Goal: Entertainment & Leisure: Consume media (video, audio)

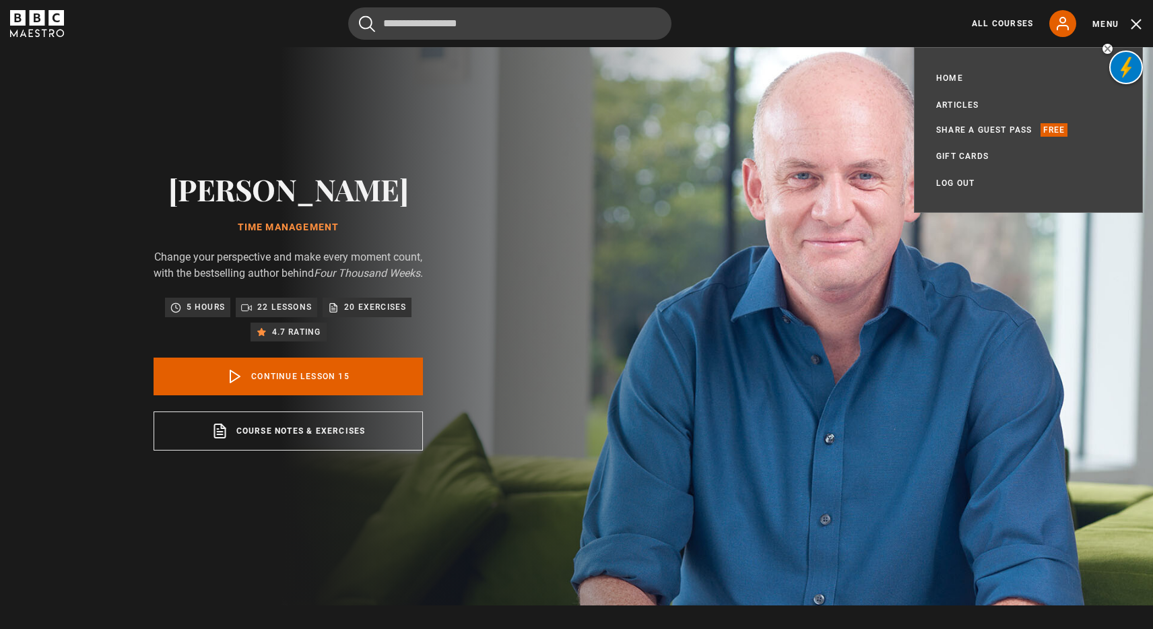
scroll to position [829, 0]
click at [873, 390] on img at bounding box center [623, 311] width 1153 height 588
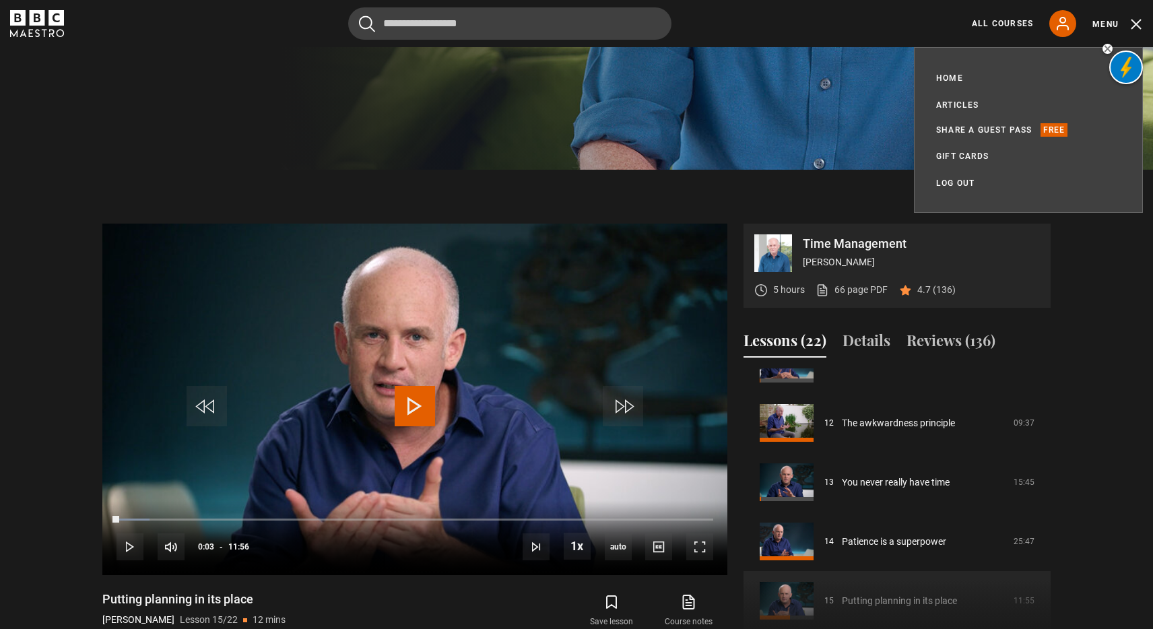
scroll to position [667, 0]
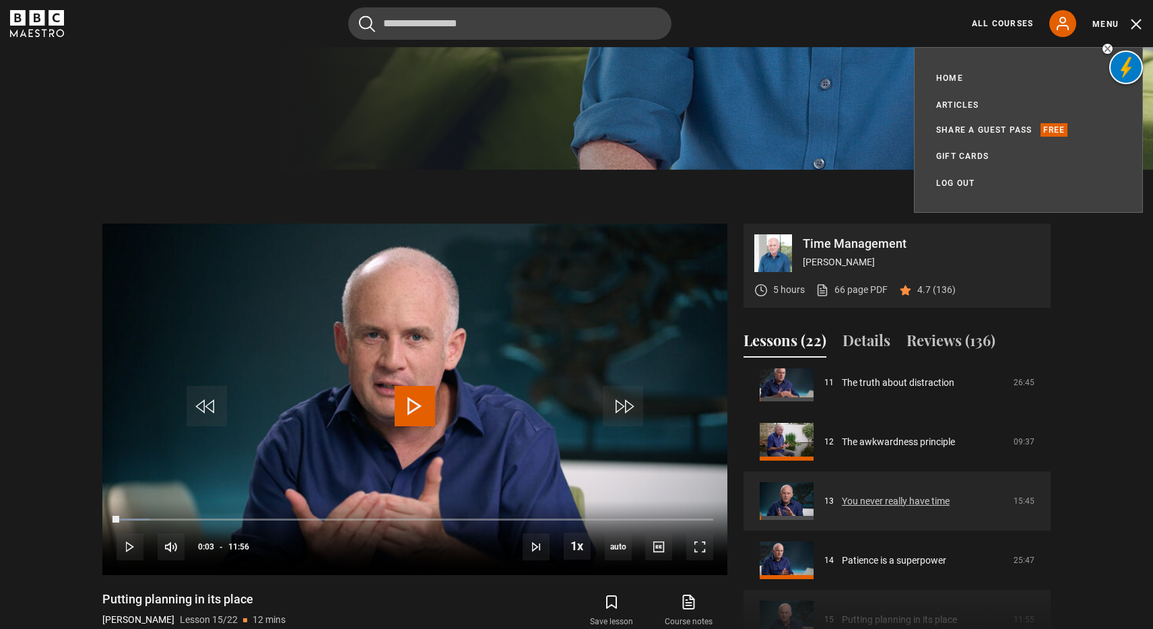
click at [935, 494] on link "You never really have time" at bounding box center [896, 501] width 108 height 14
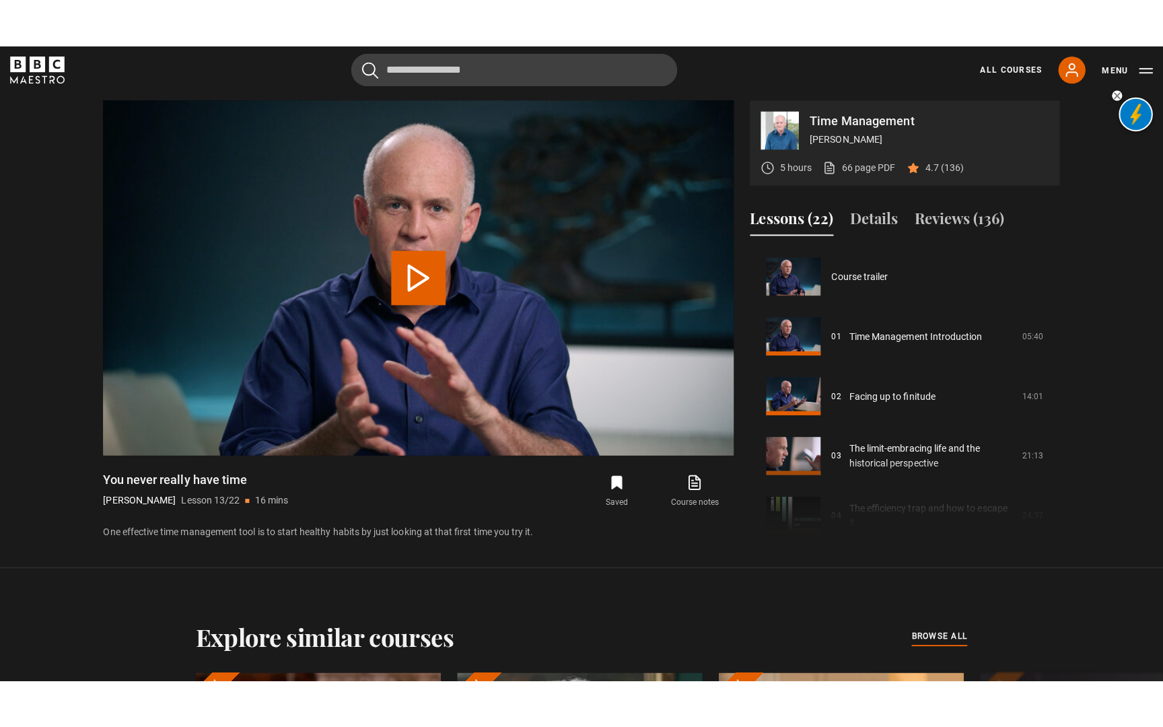
scroll to position [711, 0]
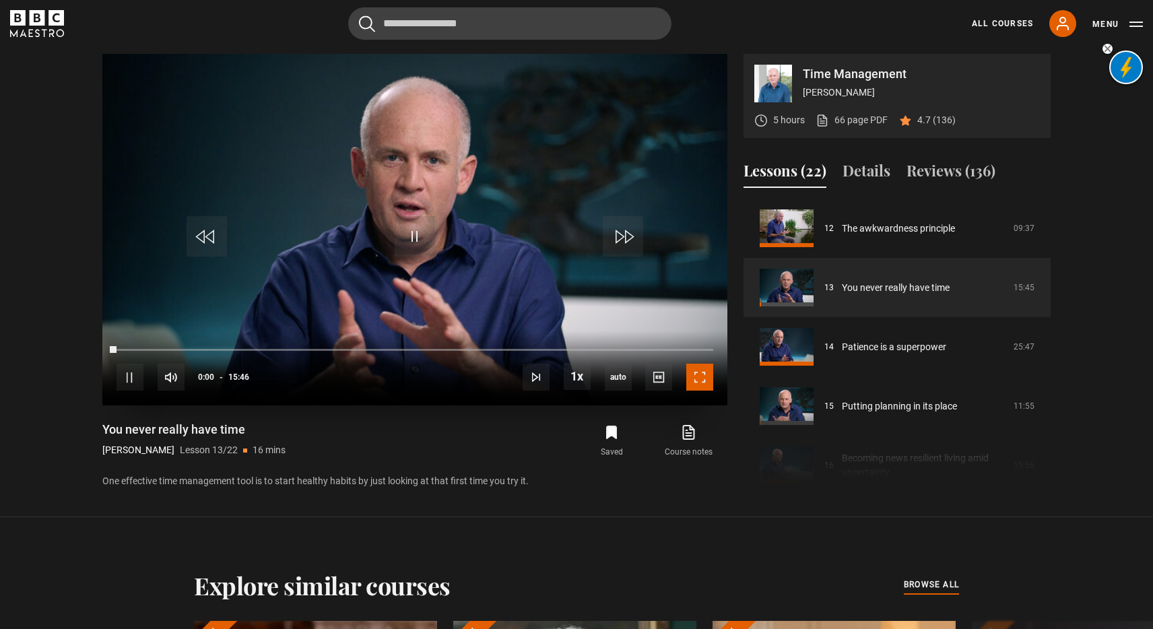
click at [703, 386] on span "Video Player" at bounding box center [699, 377] width 27 height 27
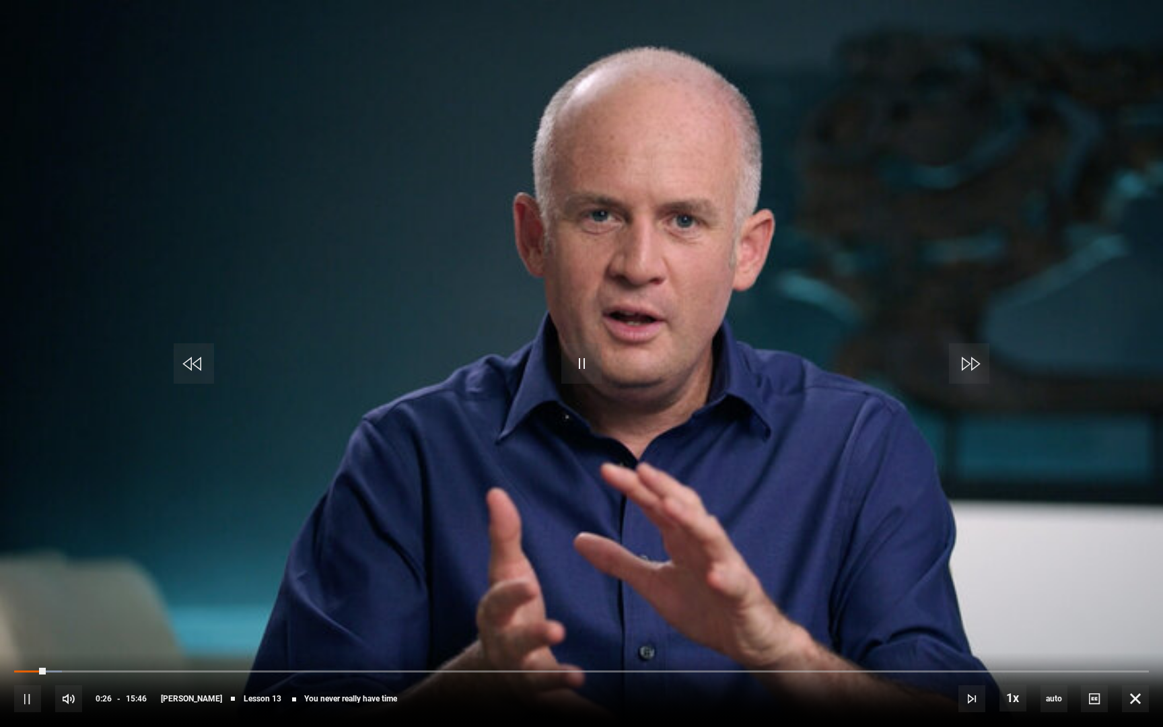
drag, startPoint x: 34, startPoint y: 667, endPoint x: 20, endPoint y: 667, distance: 14.8
click at [20, 628] on div "10s Skip Back 10 seconds Pause 10s Skip Forward 10 seconds Loaded : 4.23% 00:17…" at bounding box center [581, 689] width 1163 height 75
click at [27, 628] on div "10s Skip Back 10 seconds Pause 10s Skip Forward 10 seconds Loaded : 4.23% 00:17…" at bounding box center [581, 689] width 1163 height 75
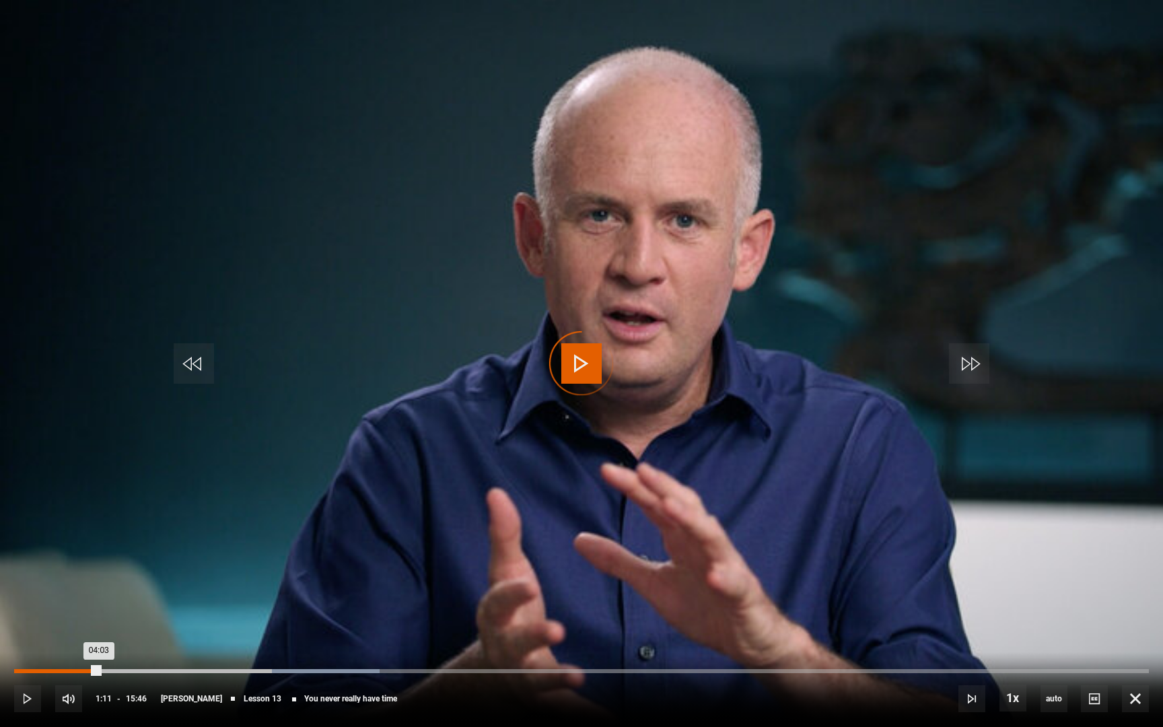
click at [100, 628] on div "Loaded : 32.24% 01:11 04:03" at bounding box center [581, 671] width 1135 height 4
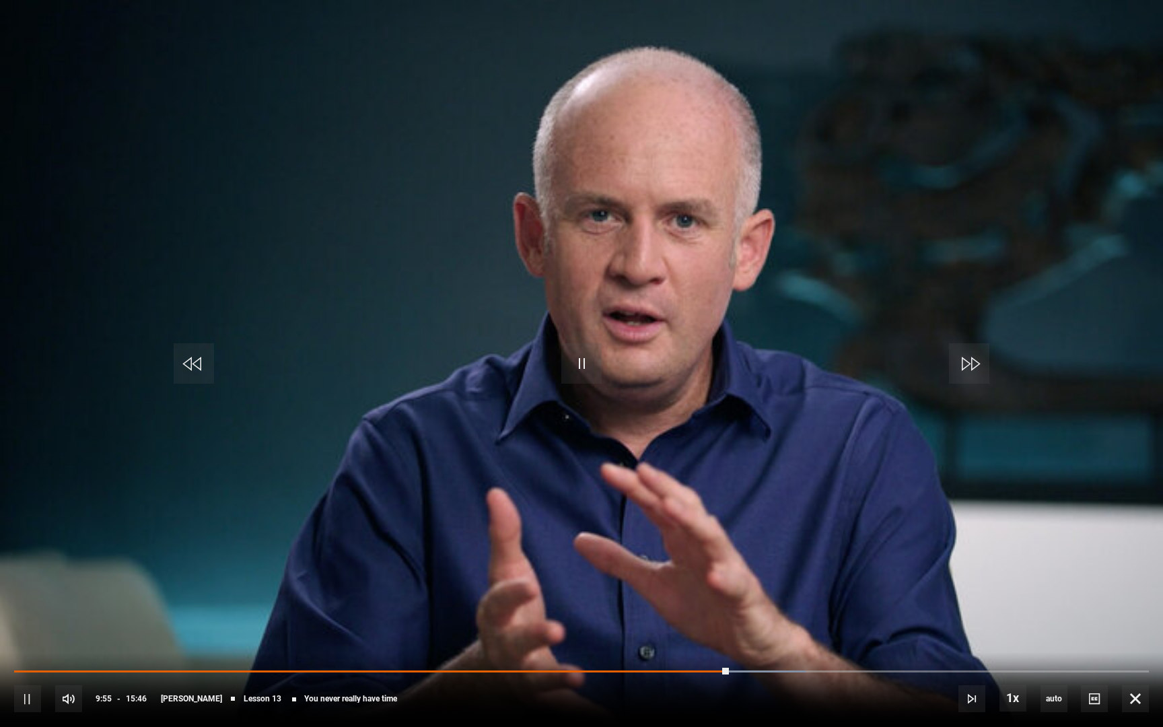
click at [225, 506] on video "Video Player" at bounding box center [581, 363] width 1163 height 727
click at [560, 628] on div "10s Skip Back 10 seconds Play 10s Skip Forward 10 seconds Loaded : 69.77% 07:48…" at bounding box center [581, 689] width 1163 height 75
click at [560, 628] on div "10s Skip Back 10 seconds Play 10s Skip Forward 10 seconds Loaded : 69.77% 07:35…" at bounding box center [581, 689] width 1163 height 75
click at [557, 628] on div "10s Skip Back 10 seconds Play 10s Skip Forward 10 seconds Loaded : 69.77% 07:35…" at bounding box center [581, 689] width 1163 height 75
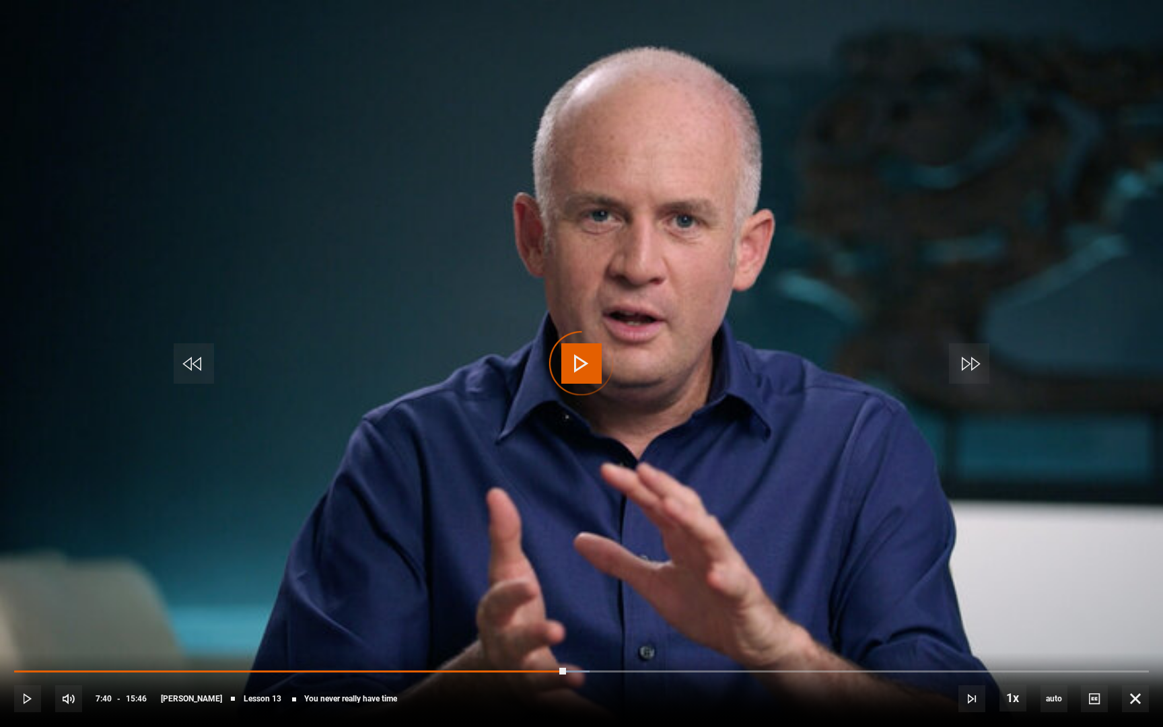
drag, startPoint x: 728, startPoint y: 670, endPoint x: 569, endPoint y: 661, distance: 159.1
click at [569, 628] on div "10s Skip Back 10 seconds Play 10s Skip Forward 10 seconds Loaded : 50.74% 07:38…" at bounding box center [581, 689] width 1163 height 75
click at [575, 364] on span "Video Player" at bounding box center [581, 363] width 40 height 40
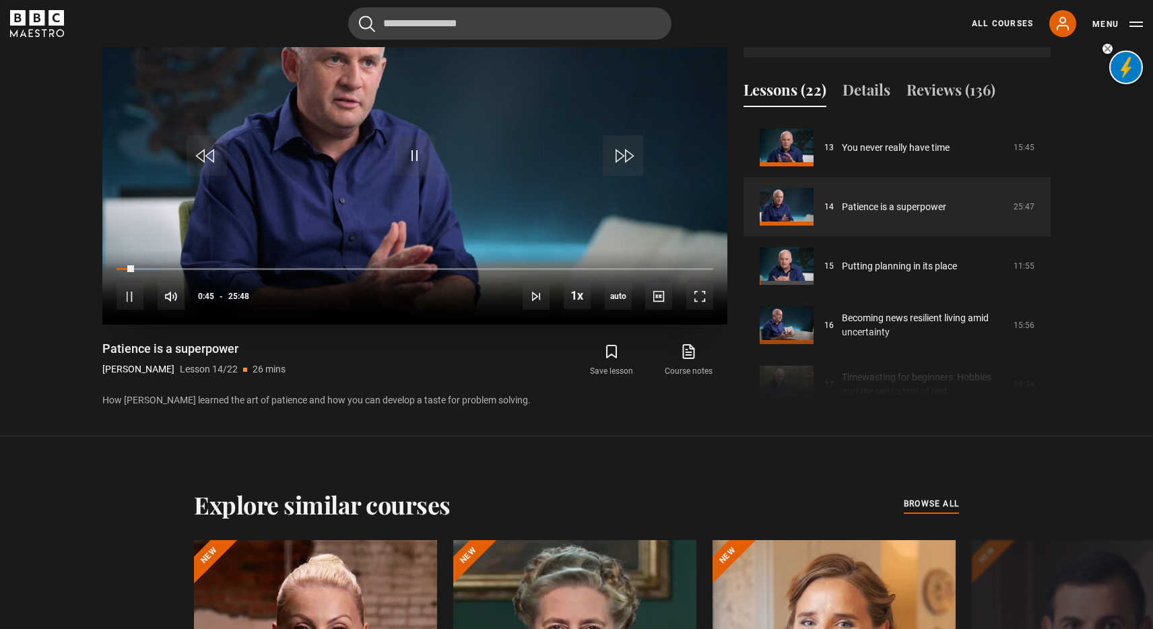
scroll to position [709, 0]
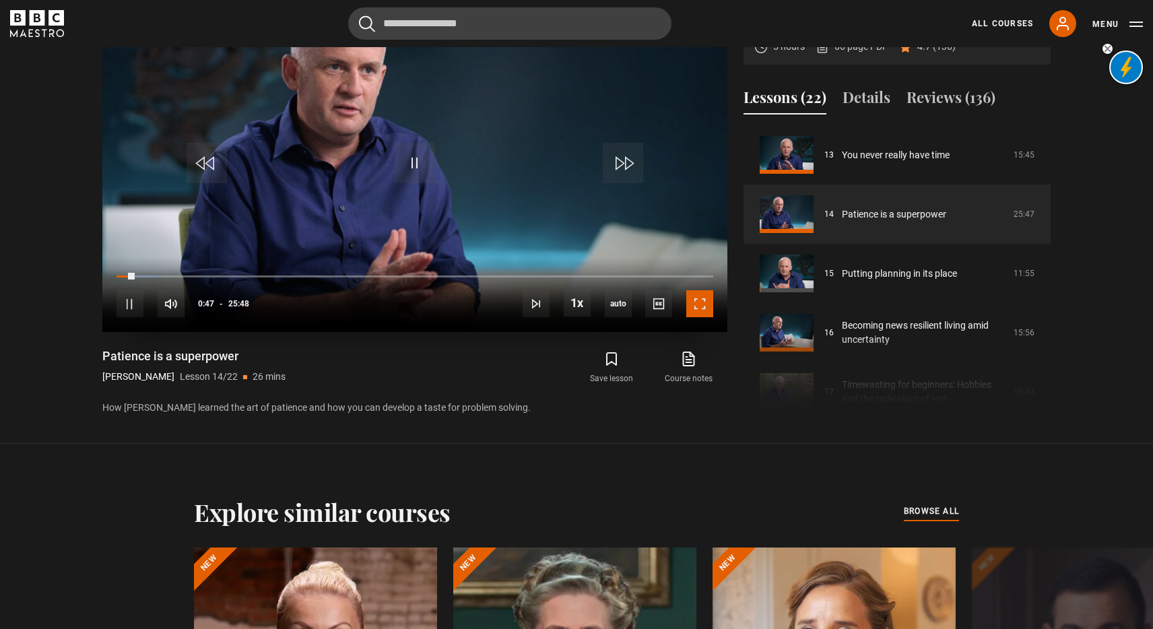
click at [699, 294] on span "Video Player" at bounding box center [699, 303] width 27 height 27
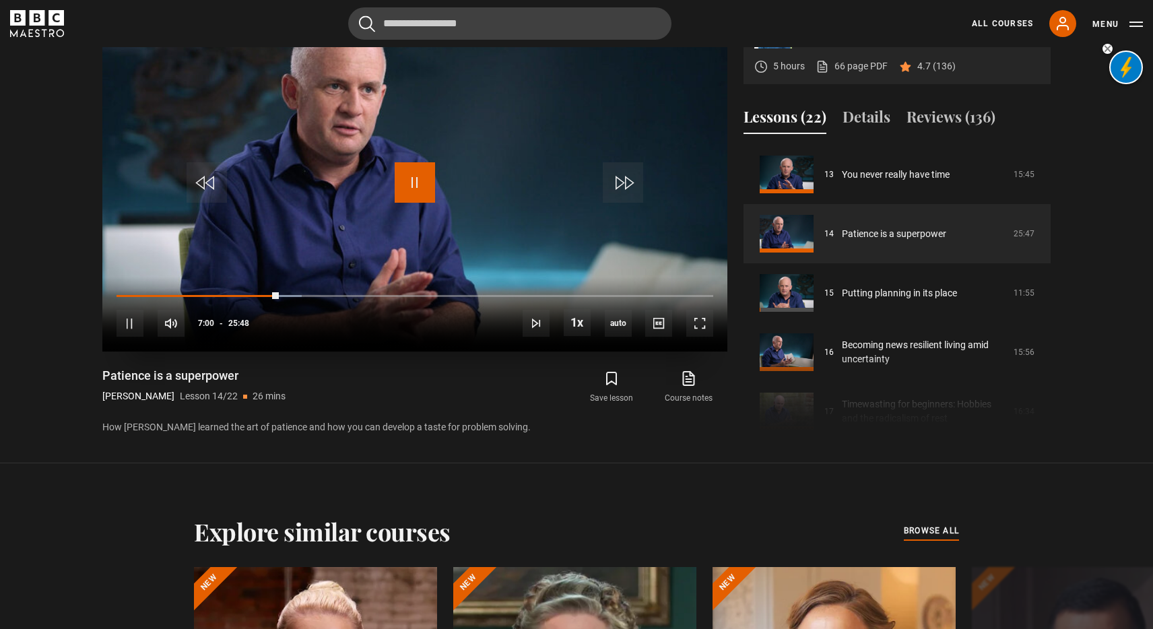
click at [421, 179] on span "Video Player" at bounding box center [415, 182] width 40 height 40
